Goal: Task Accomplishment & Management: Use online tool/utility

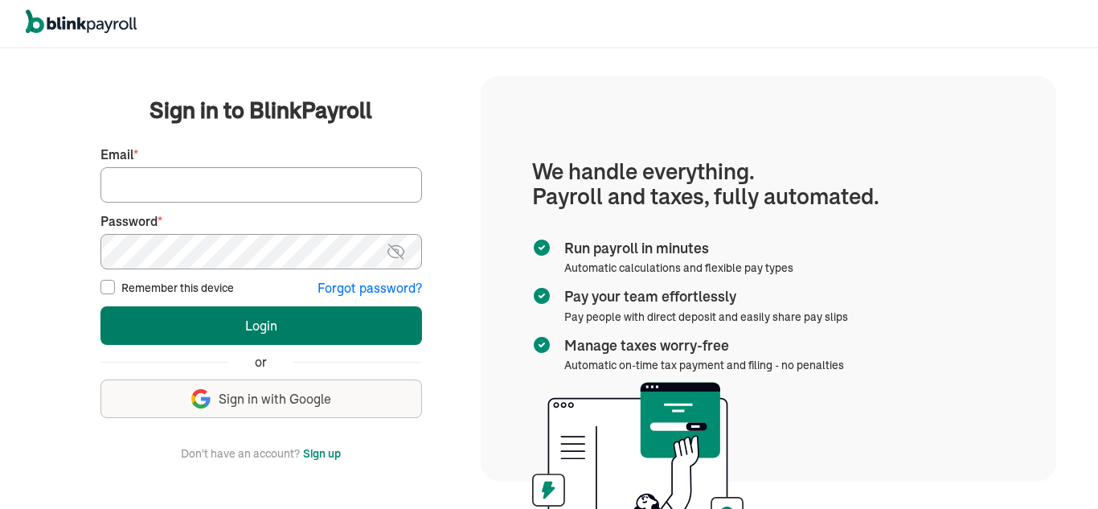
type input "[EMAIL_ADDRESS][DOMAIN_NAME]"
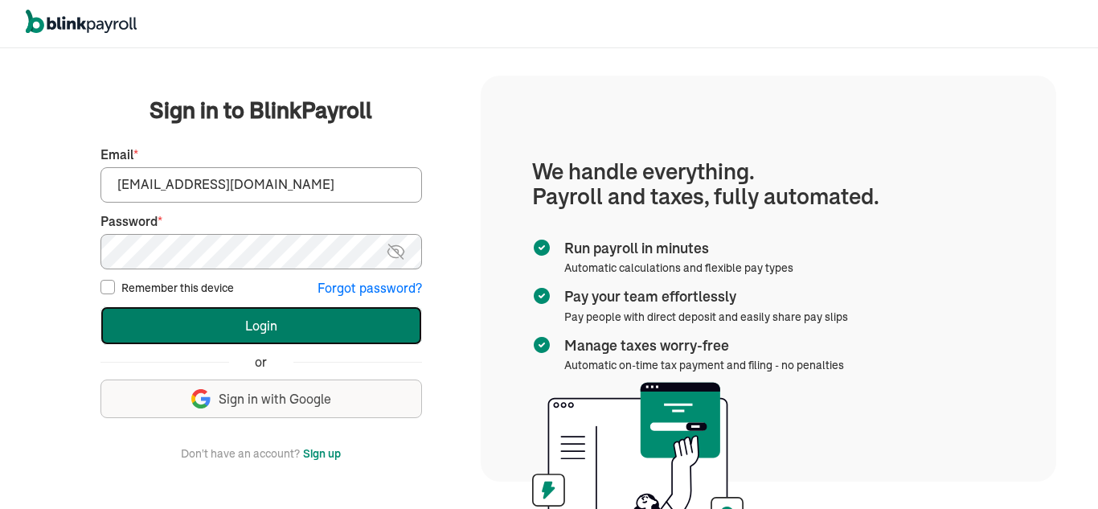
click at [314, 335] on button "Login" at bounding box center [260, 325] width 321 height 39
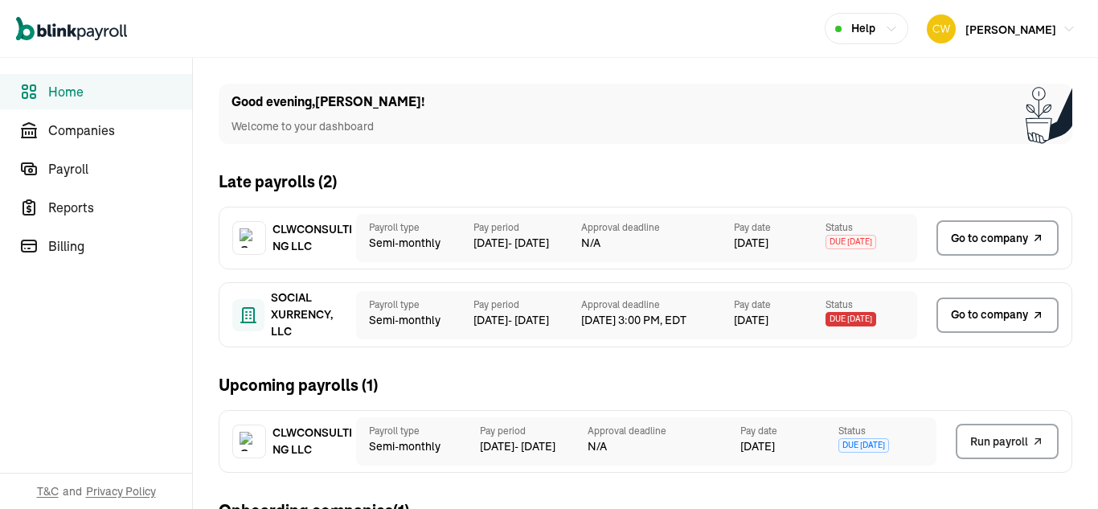
click at [968, 243] on span "Go to company" at bounding box center [989, 238] width 77 height 17
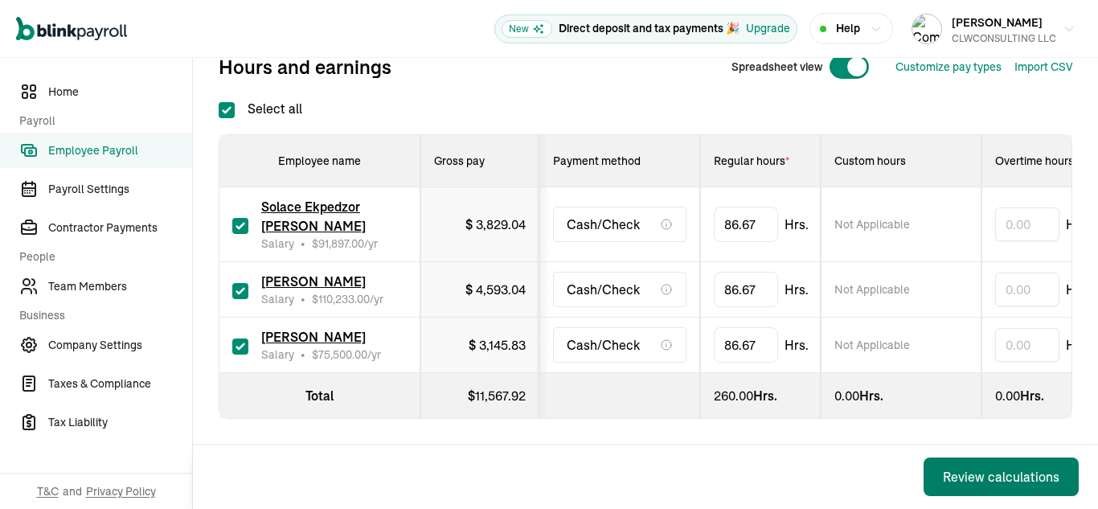
click at [988, 470] on div "Review calculations" at bounding box center [1001, 476] width 117 height 19
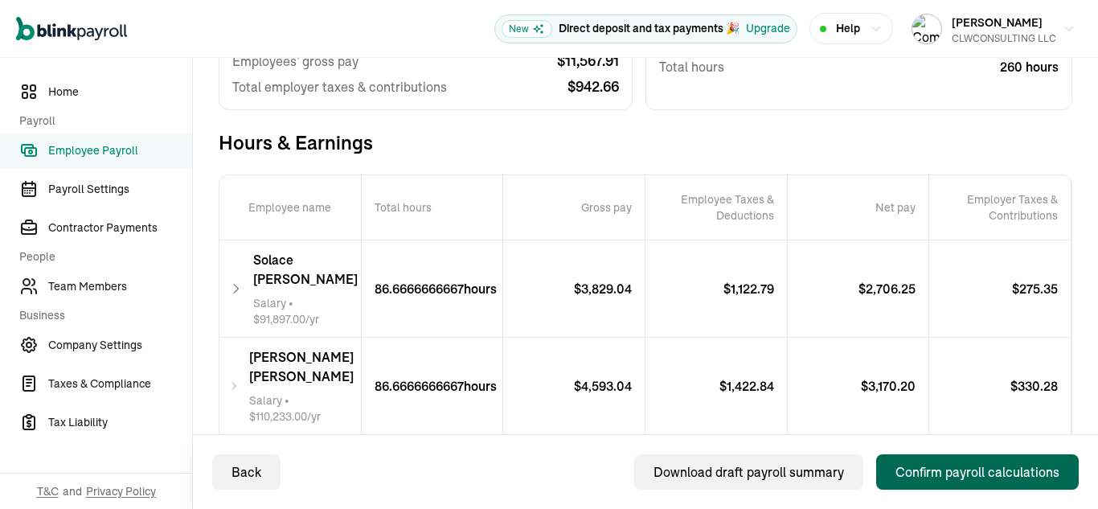
click at [985, 470] on div "Confirm payroll calculations" at bounding box center [977, 471] width 164 height 19
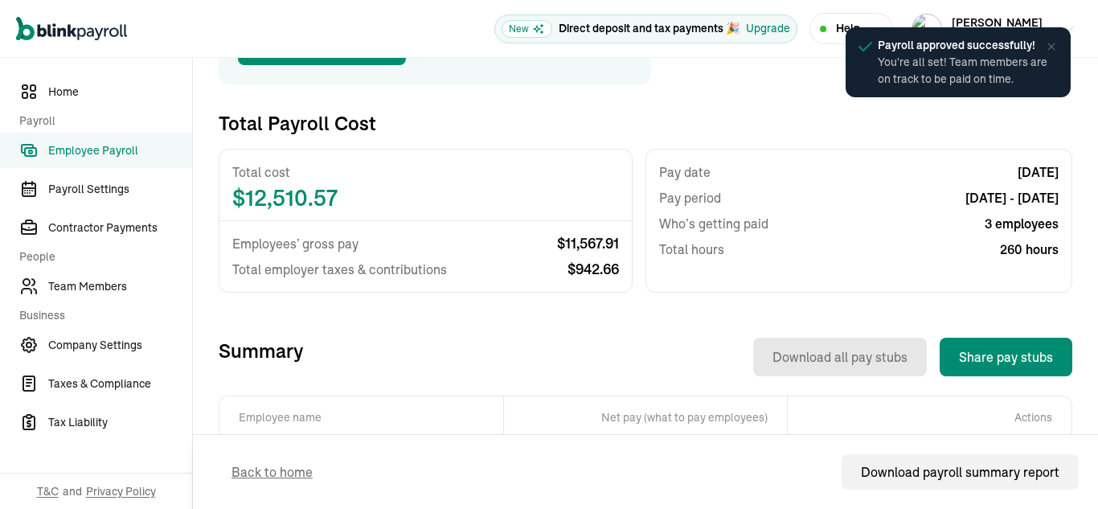
scroll to position [321, 0]
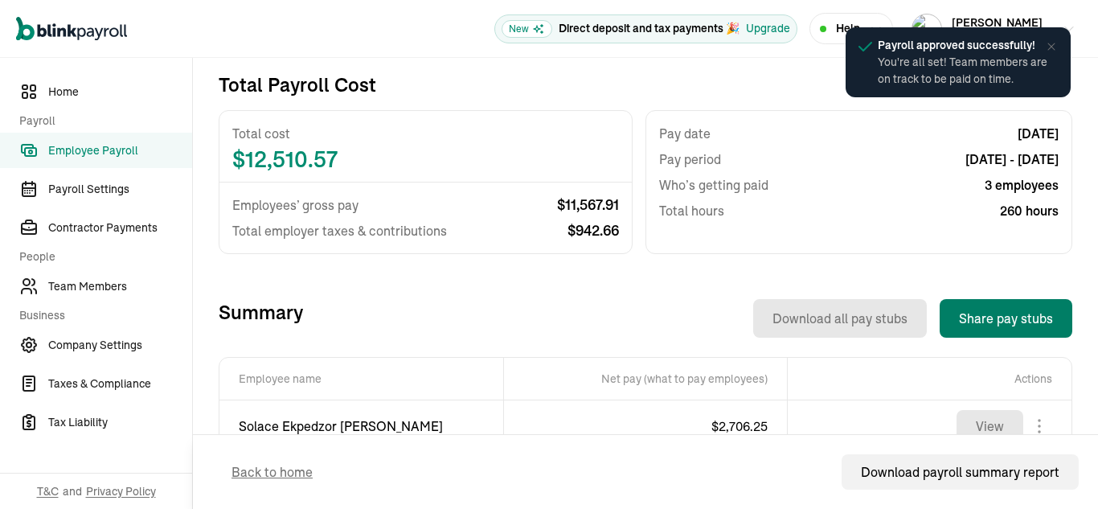
click at [999, 321] on button "Share pay stubs" at bounding box center [1005, 318] width 133 height 39
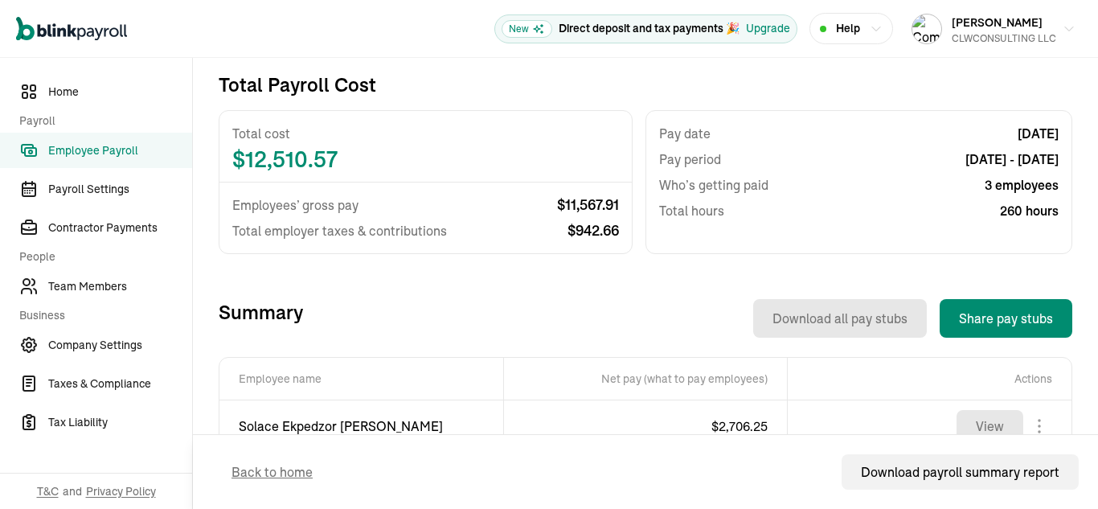
scroll to position [0, 0]
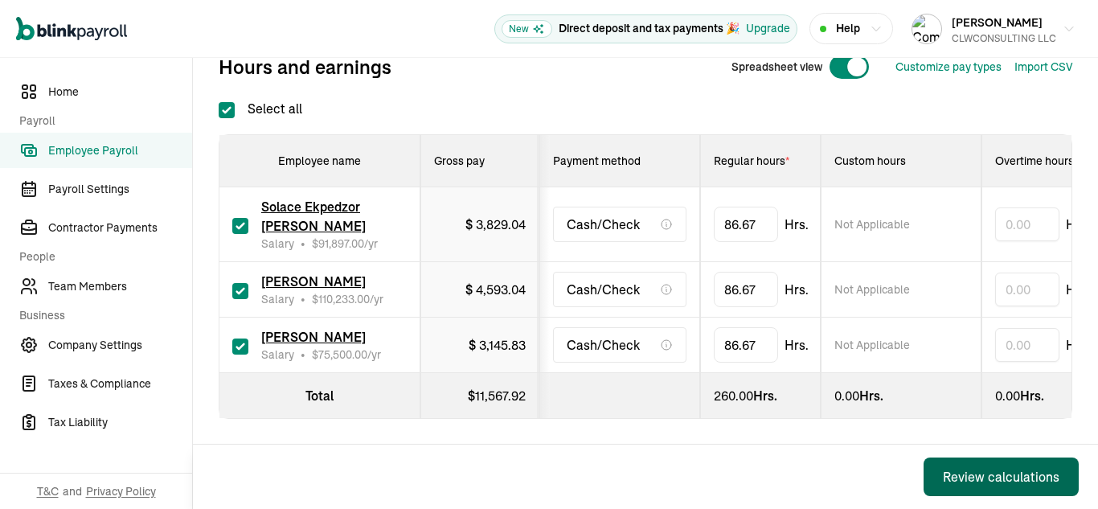
click at [988, 470] on div "Review calculations" at bounding box center [1001, 476] width 117 height 19
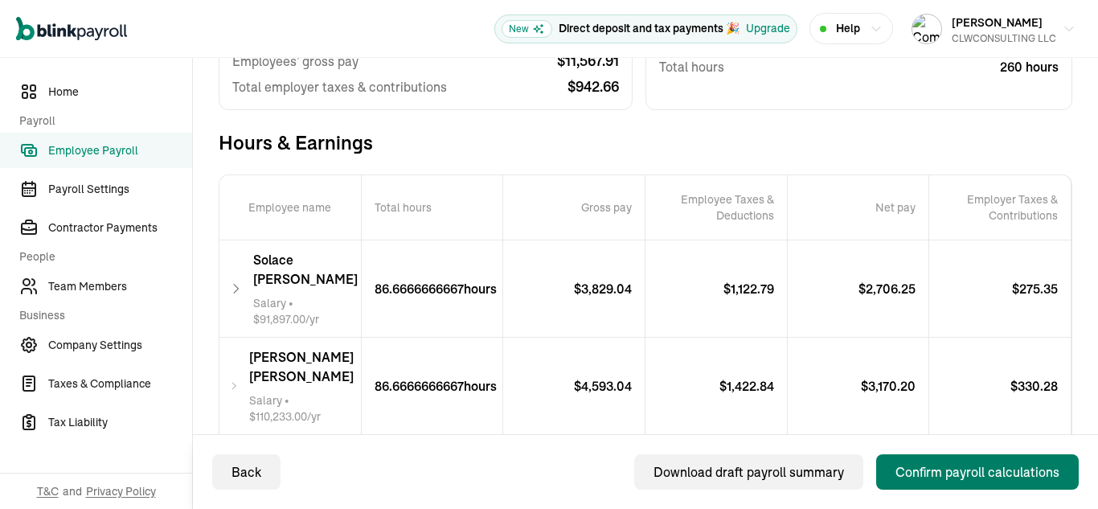
click at [985, 470] on div "Confirm payroll calculations" at bounding box center [977, 471] width 164 height 19
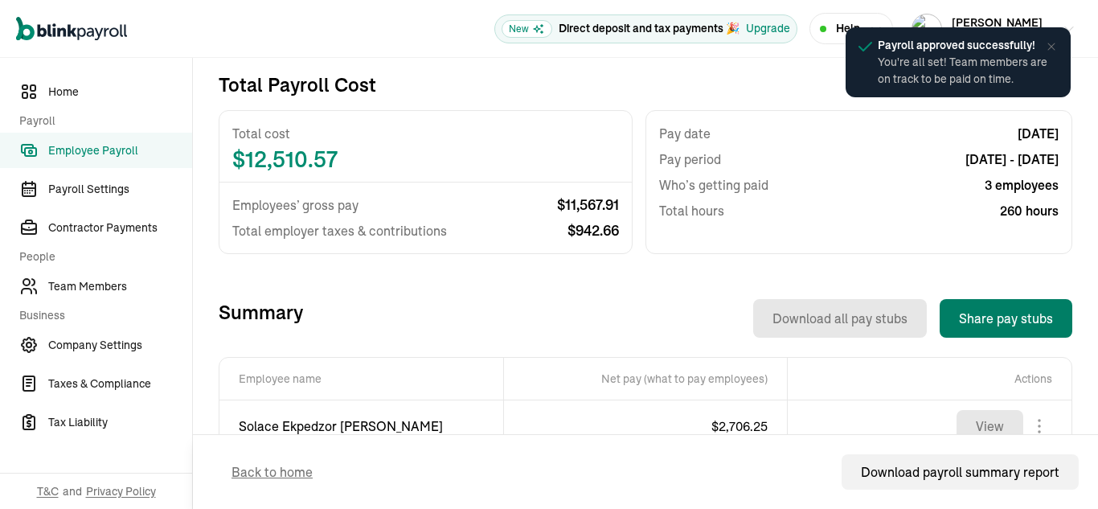
click at [999, 321] on button "Share pay stubs" at bounding box center [1005, 318] width 133 height 39
